Goal: Transaction & Acquisition: Purchase product/service

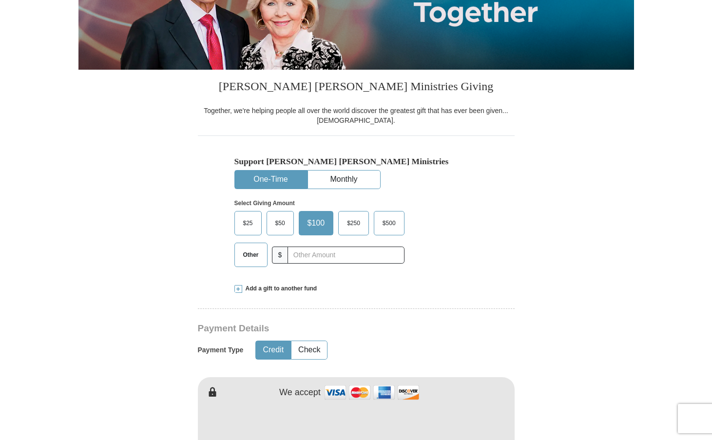
scroll to position [179, 0]
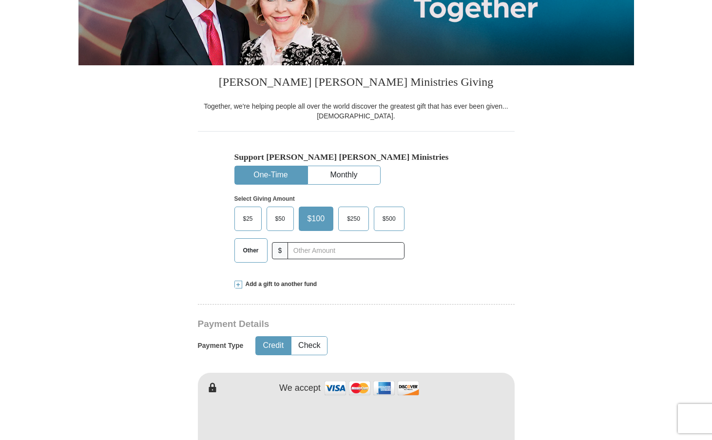
click at [249, 254] on span "Other" at bounding box center [250, 250] width 25 height 15
click at [0, 0] on input "Other" at bounding box center [0, 0] width 0 height 0
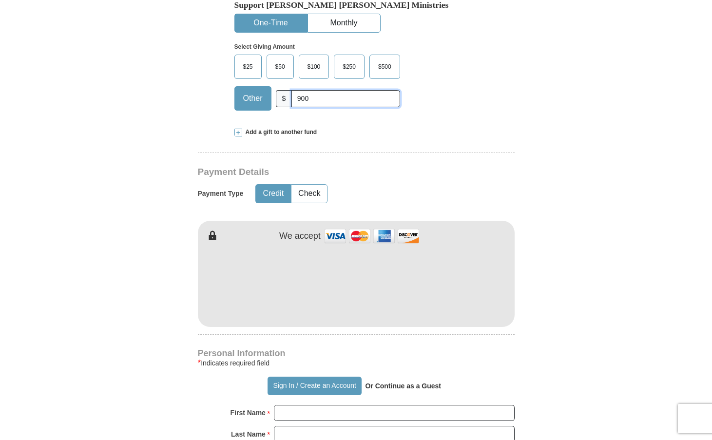
scroll to position [334, 0]
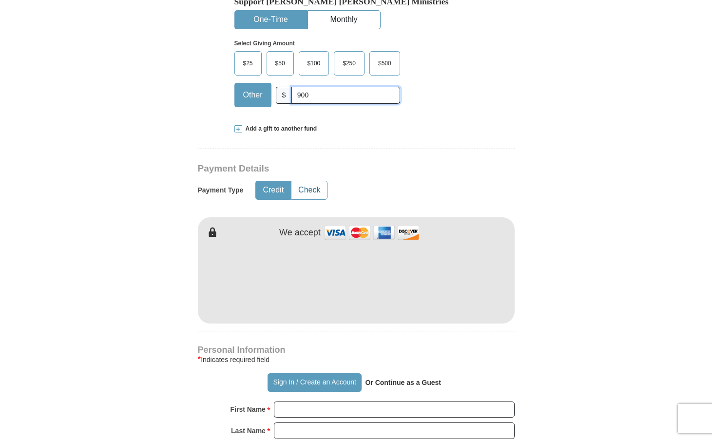
type input "900"
click at [306, 194] on button "Check" at bounding box center [309, 190] width 36 height 18
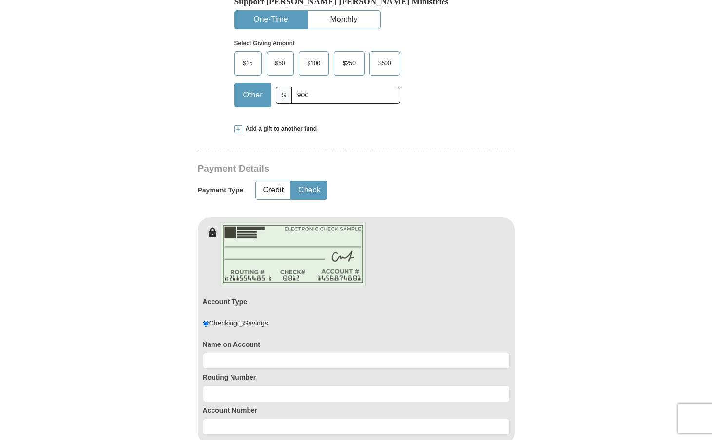
scroll to position [405, 0]
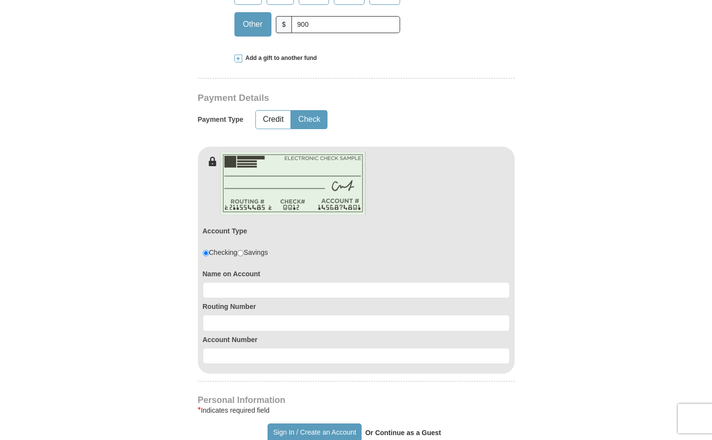
click at [260, 280] on div "Name on Account" at bounding box center [356, 282] width 307 height 33
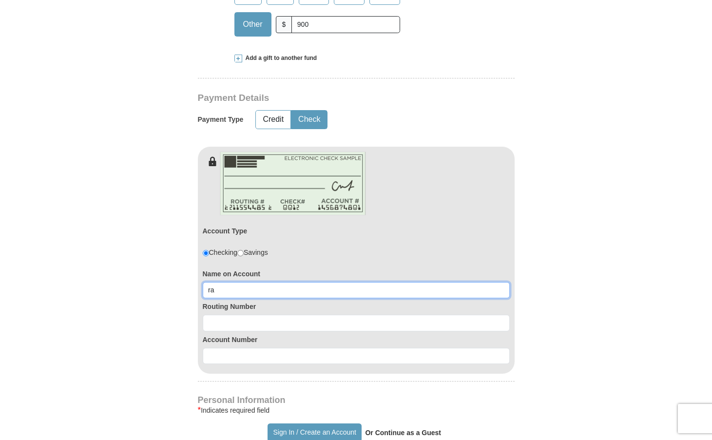
type input "r"
type input "Tracy Smith"
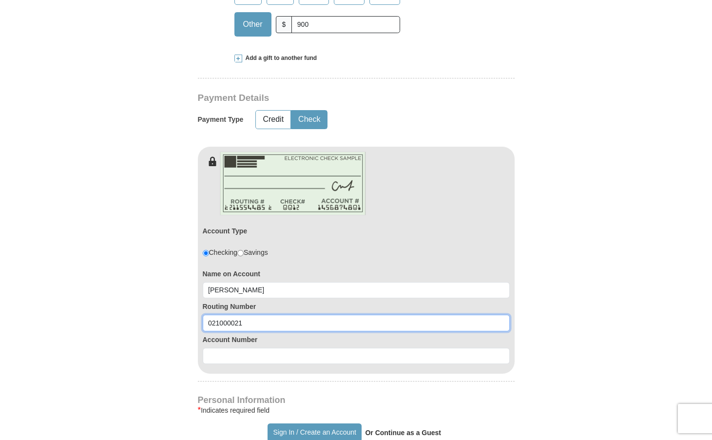
type input "021000021"
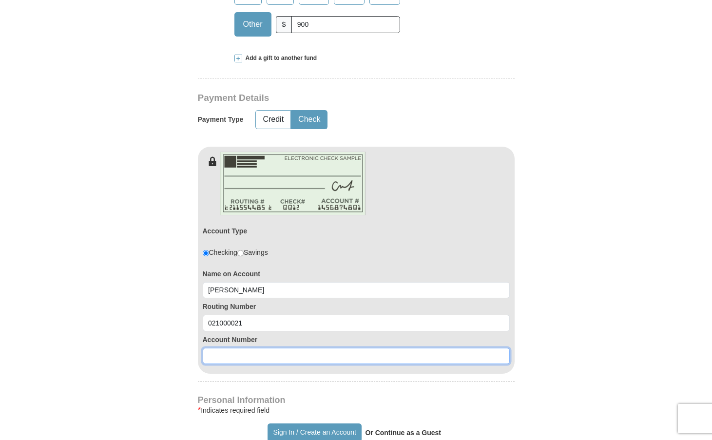
click at [237, 354] on input at bounding box center [356, 356] width 307 height 17
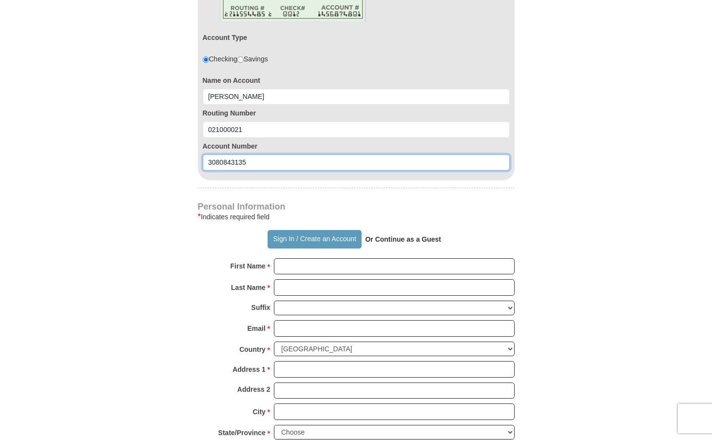
scroll to position [611, 0]
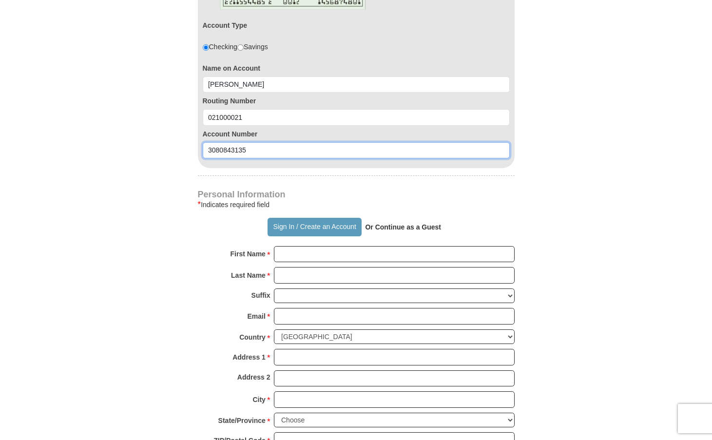
type input "3080843135"
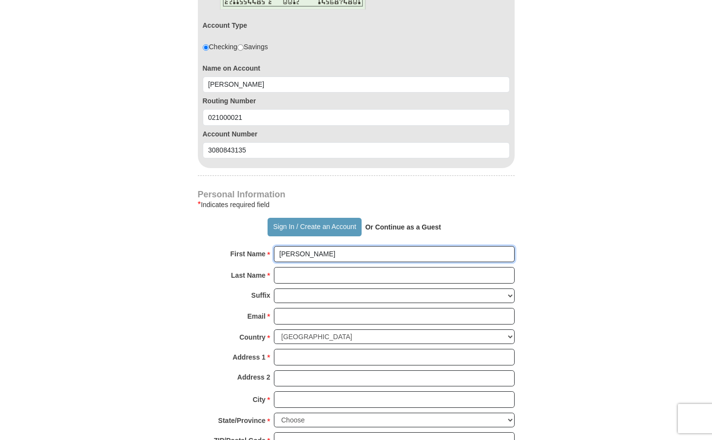
type input "Tracy"
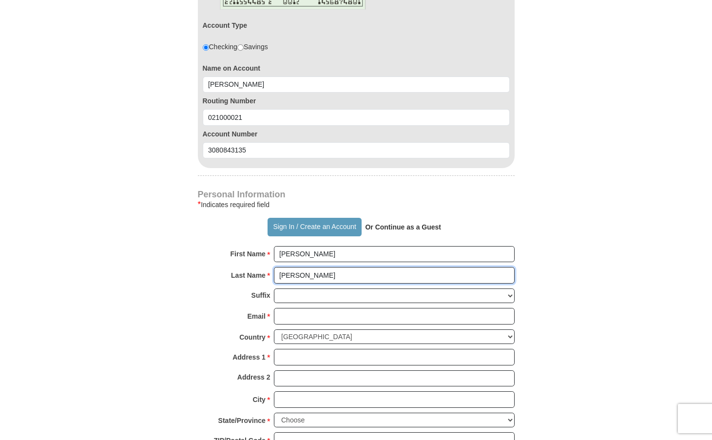
type input "Smith"
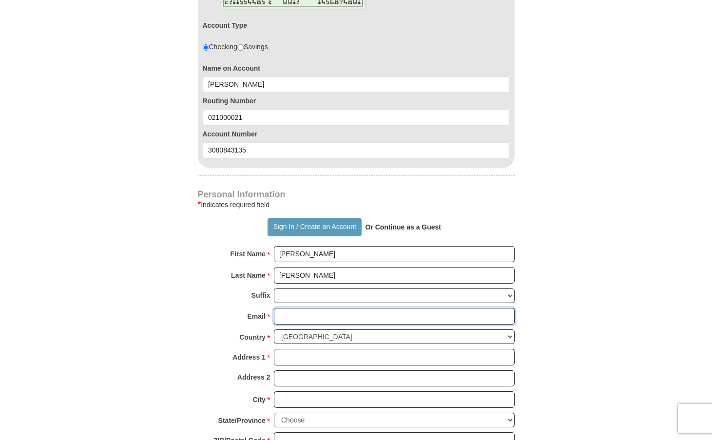
type input "trinette39@gmail.com"
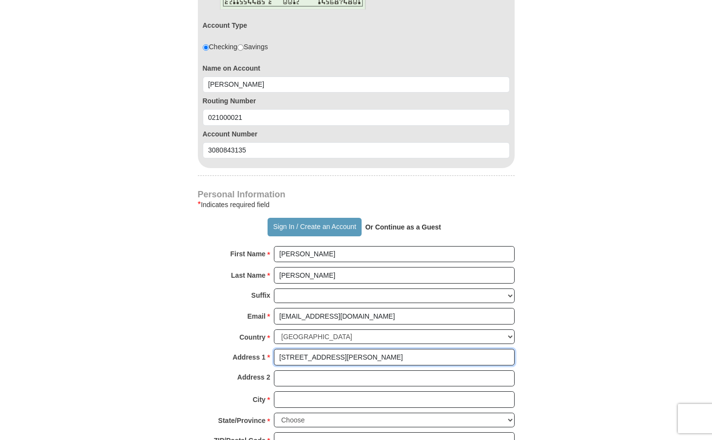
type input "3334 Giles Place"
type input "7185192714"
type input "3334 Giles Place"
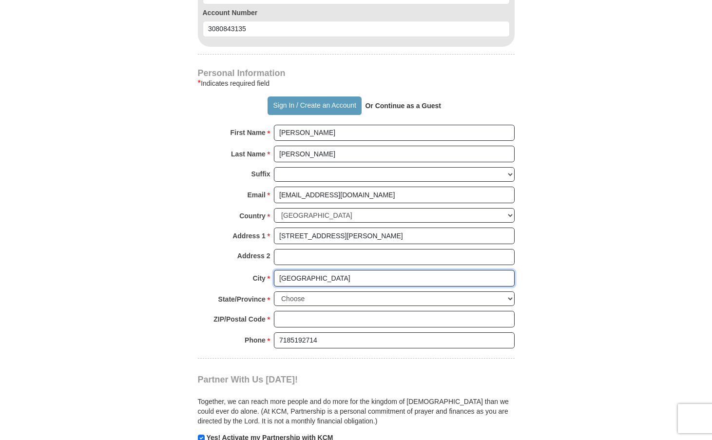
scroll to position [734, 0]
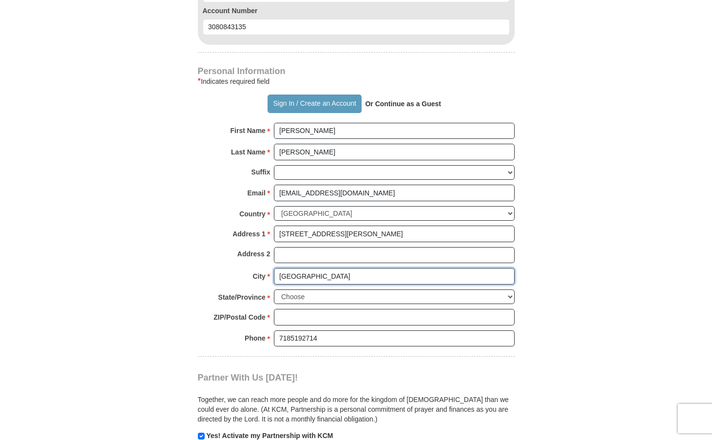
type input "Bronx"
select select "NY"
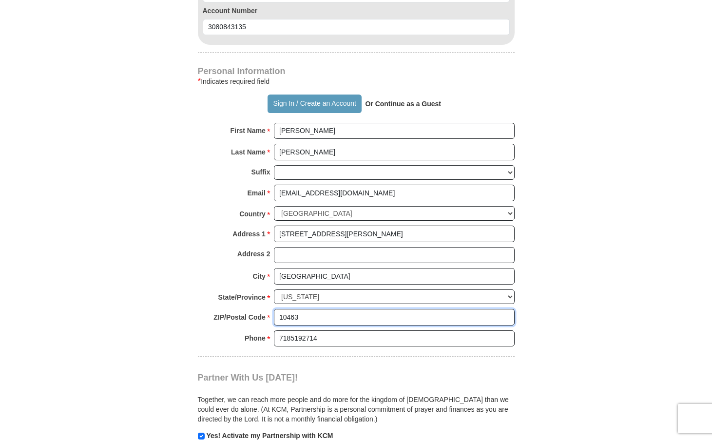
type input "10463"
click at [387, 357] on div "Partner With Us Today! Together, we can reach more people and do more for the k…" at bounding box center [356, 399] width 317 height 84
drag, startPoint x: 327, startPoint y: 325, endPoint x: 269, endPoint y: 322, distance: 58.1
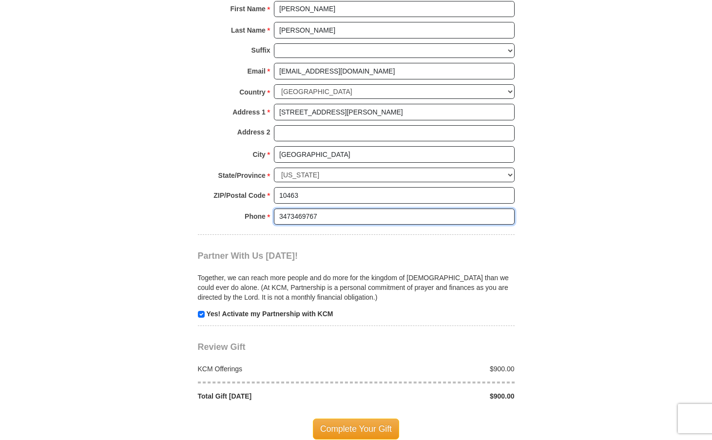
scroll to position [857, 0]
type input "3473469767"
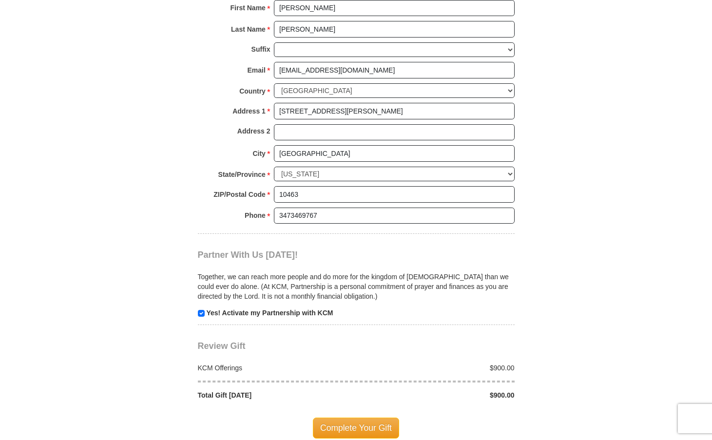
click at [200, 310] on input "checkbox" at bounding box center [201, 313] width 7 height 7
checkbox input "false"
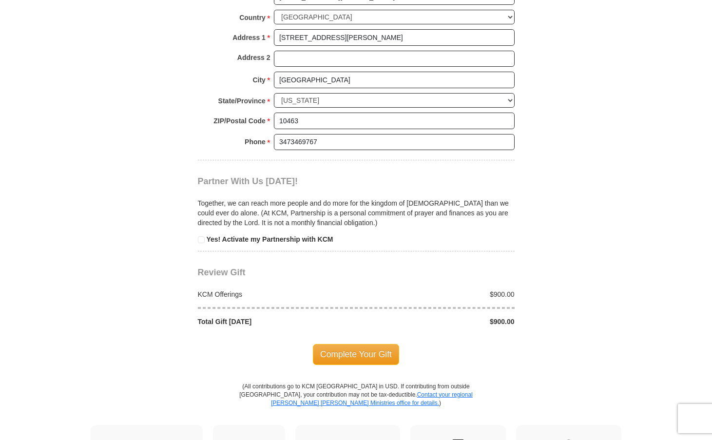
scroll to position [941, 0]
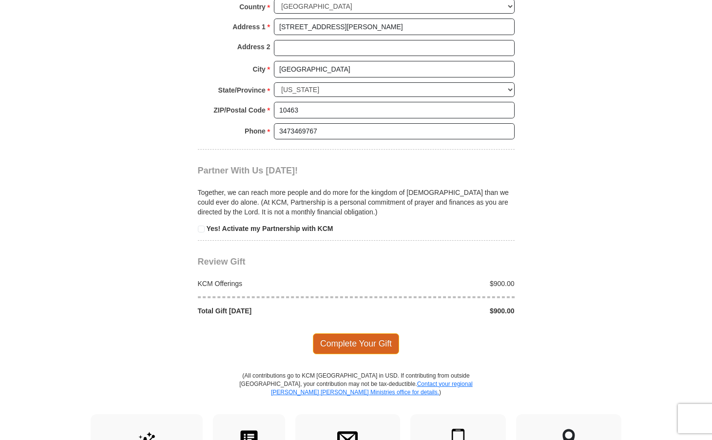
click at [360, 334] on span "Complete Your Gift" at bounding box center [356, 343] width 86 height 20
